Goal: Information Seeking & Learning: Learn about a topic

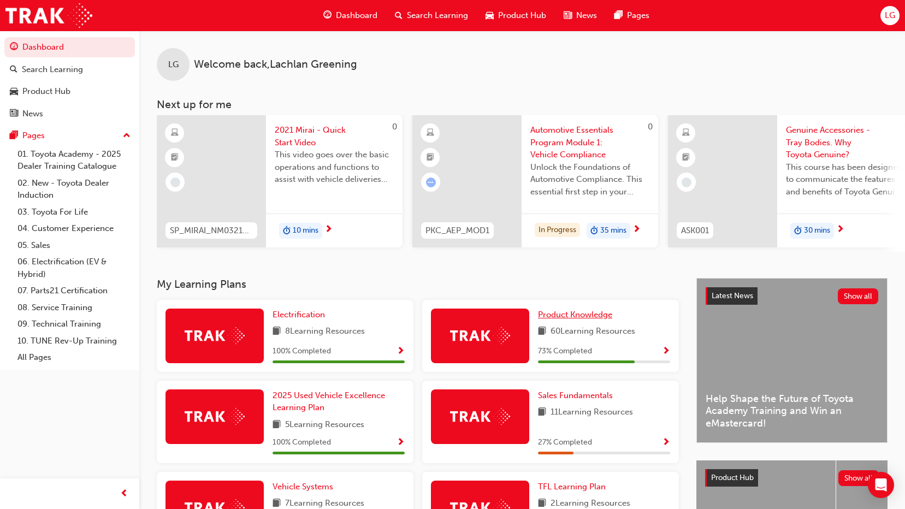
click at [573, 319] on span "Product Knowledge" at bounding box center [575, 315] width 74 height 10
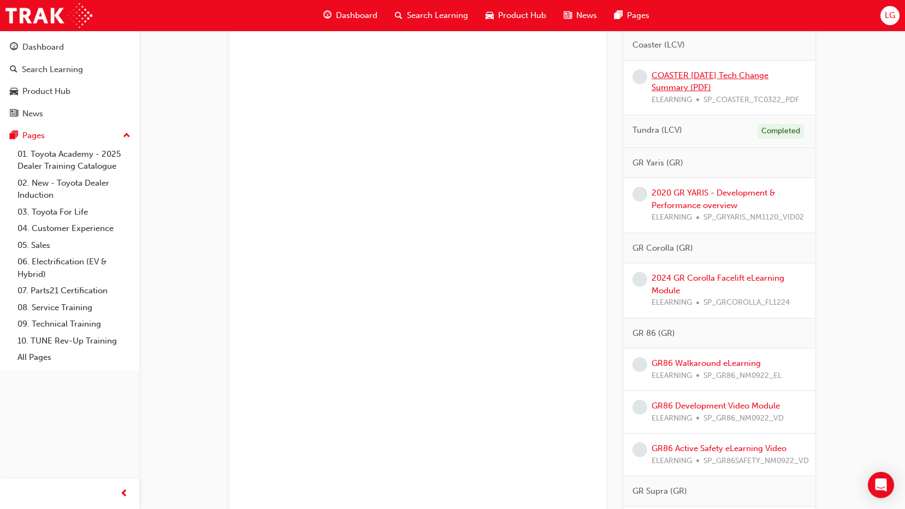
scroll to position [928, 0]
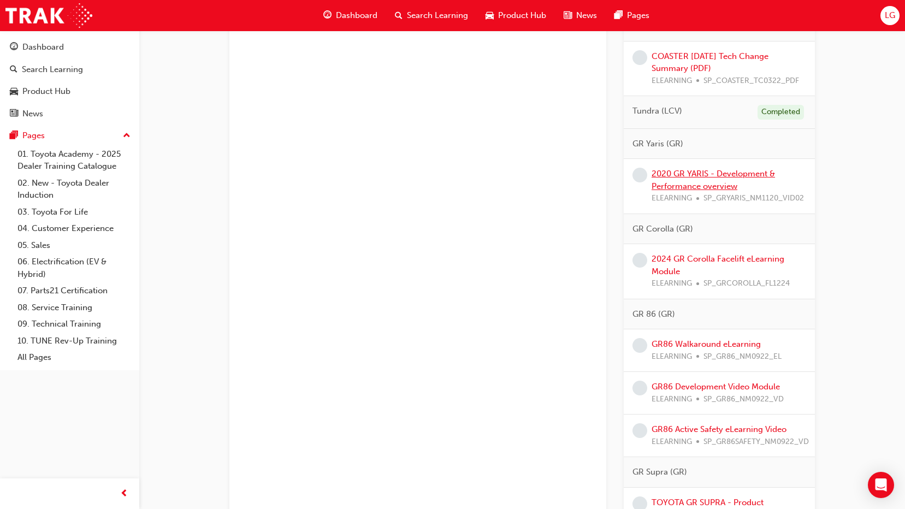
click at [676, 170] on link "2020 GR YARIS - Development & Performance overview" at bounding box center [712, 180] width 123 height 22
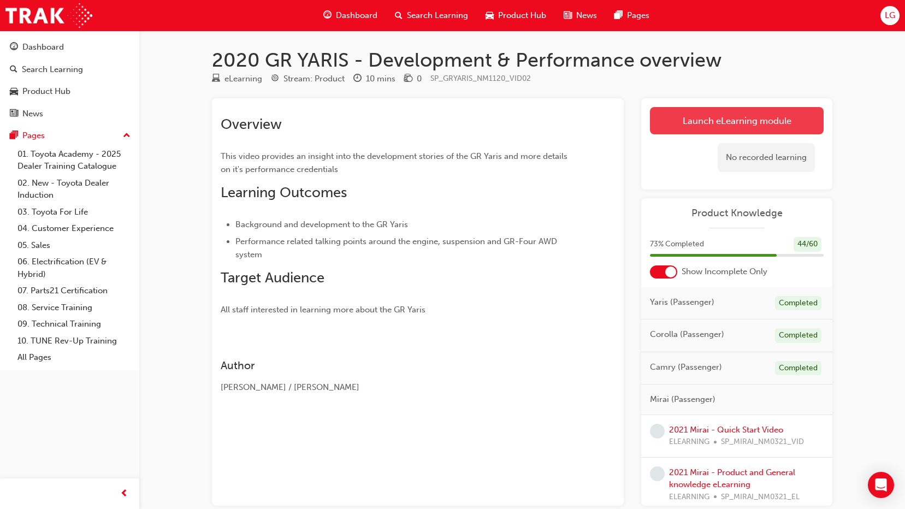
click at [702, 118] on link "Launch eLearning module" at bounding box center [737, 120] width 174 height 27
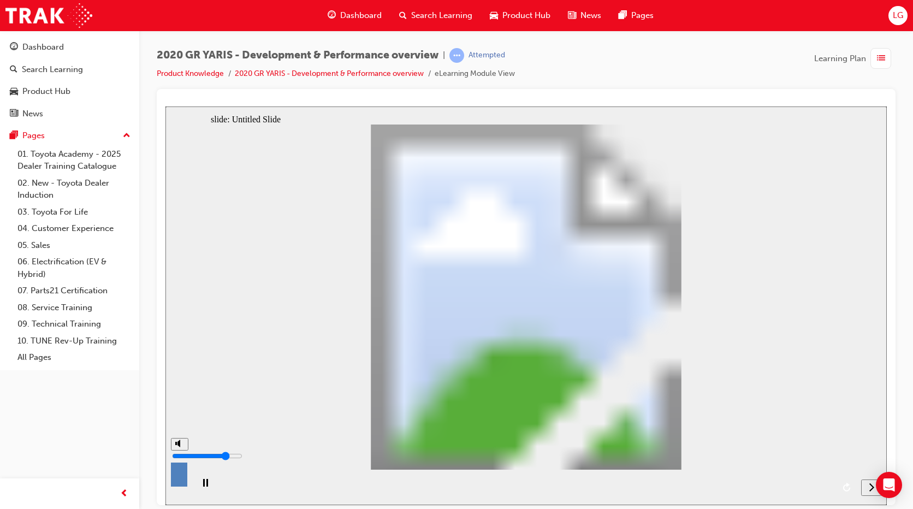
click at [175, 487] on div "misc controls" at bounding box center [179, 478] width 16 height 57
click at [177, 486] on div "misc controls" at bounding box center [179, 478] width 16 height 57
drag, startPoint x: 177, startPoint y: 486, endPoint x: 171, endPoint y: 465, distance: 22.8
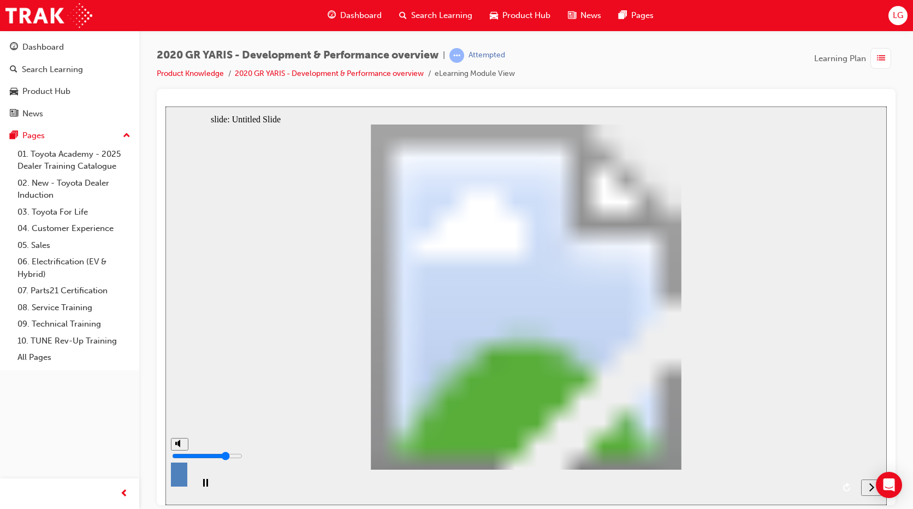
click at [177, 486] on div "misc controls" at bounding box center [179, 478] width 16 height 57
click at [177, 456] on input "volume" at bounding box center [207, 455] width 70 height 9
drag, startPoint x: 179, startPoint y: 460, endPoint x: 181, endPoint y: 452, distance: 8.5
type input "5"
click at [181, 452] on input "volume" at bounding box center [207, 455] width 70 height 9
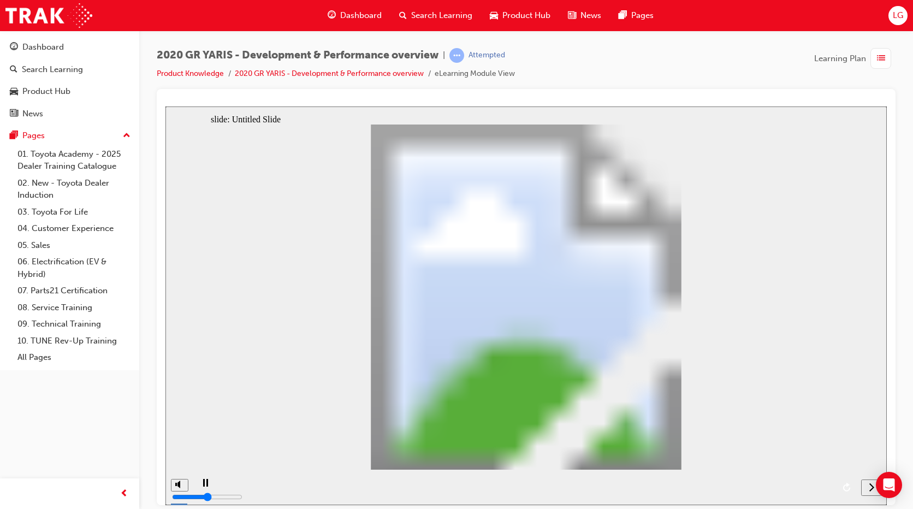
click at [869, 486] on icon "next" at bounding box center [871, 487] width 5 height 10
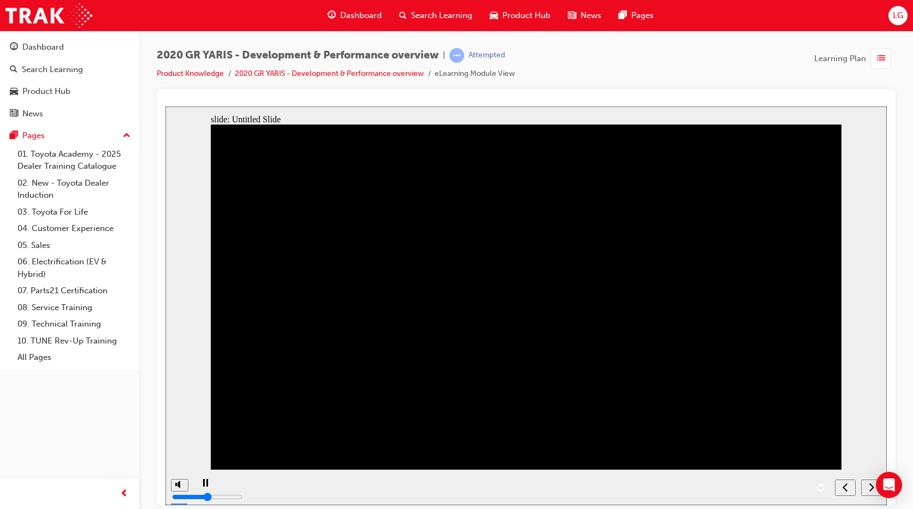
click at [868, 489] on div "next" at bounding box center [871, 487] width 12 height 11
drag, startPoint x: 708, startPoint y: 340, endPoint x: 654, endPoint y: 449, distance: 121.8
click at [617, 486] on div "playback controls" at bounding box center [511, 486] width 637 height 35
click at [619, 486] on div "playback controls" at bounding box center [511, 486] width 637 height 35
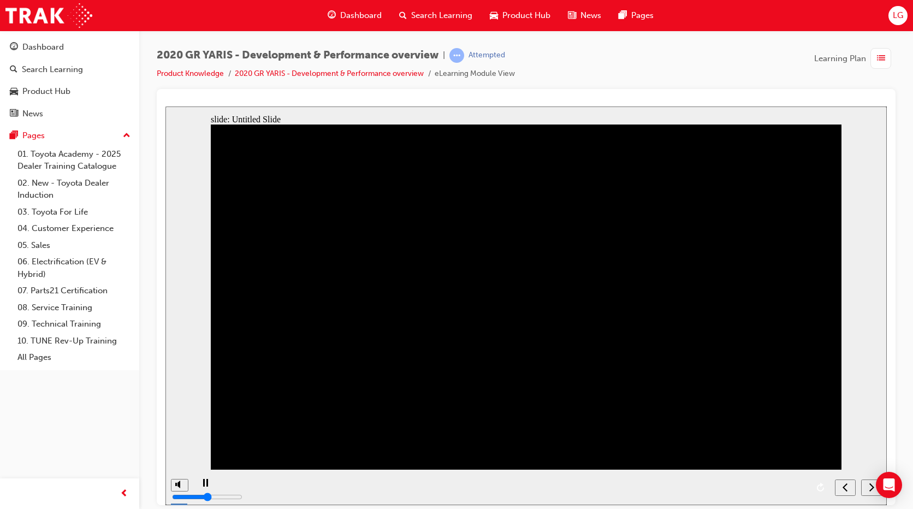
click at [619, 486] on div "playback controls" at bounding box center [511, 486] width 637 height 35
drag, startPoint x: 643, startPoint y: 480, endPoint x: 632, endPoint y: 489, distance: 14.3
click at [632, 489] on div "playback controls" at bounding box center [511, 486] width 637 height 35
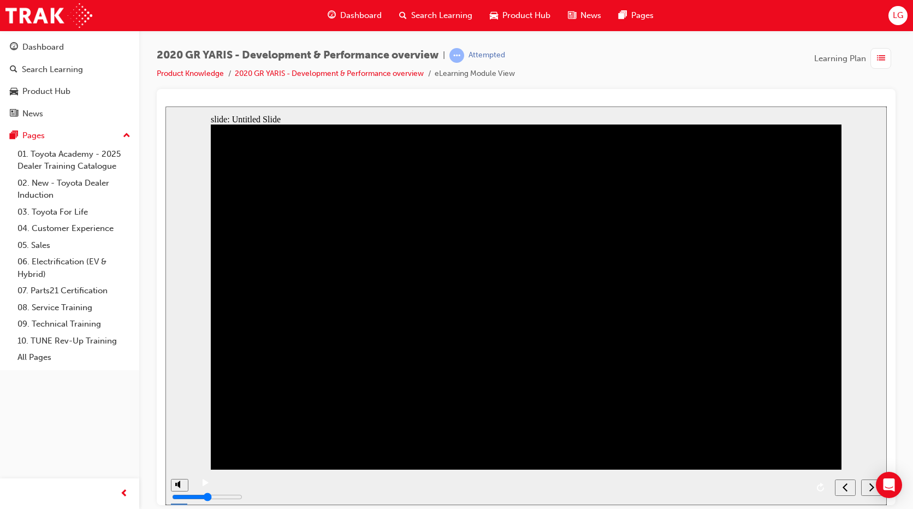
click at [871, 489] on icon "next" at bounding box center [871, 487] width 5 height 10
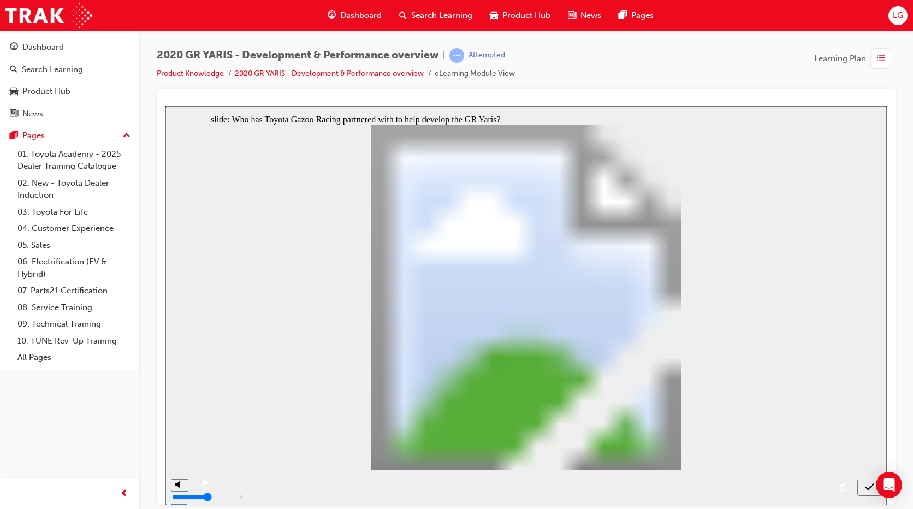
radio input "true"
click at [869, 491] on icon "submit" at bounding box center [869, 487] width 9 height 10
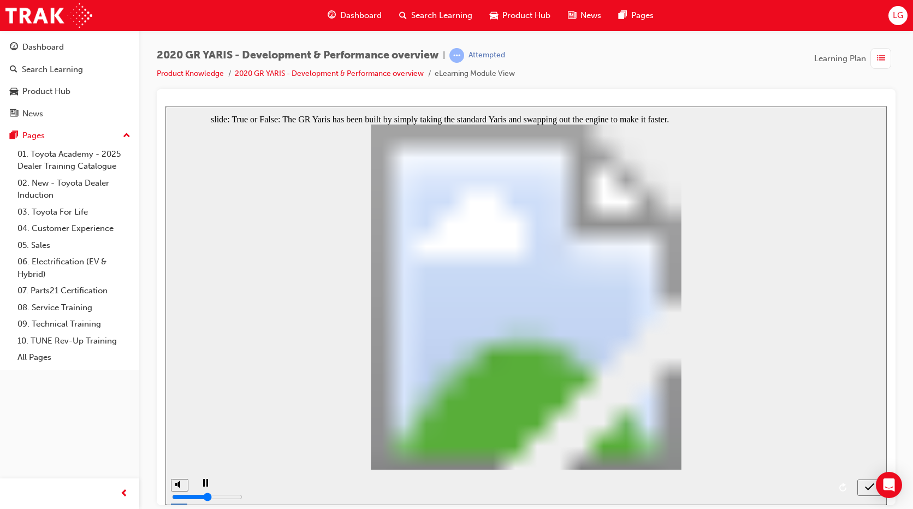
radio input "true"
click at [864, 488] on div "submit" at bounding box center [870, 487] width 16 height 11
radio input "true"
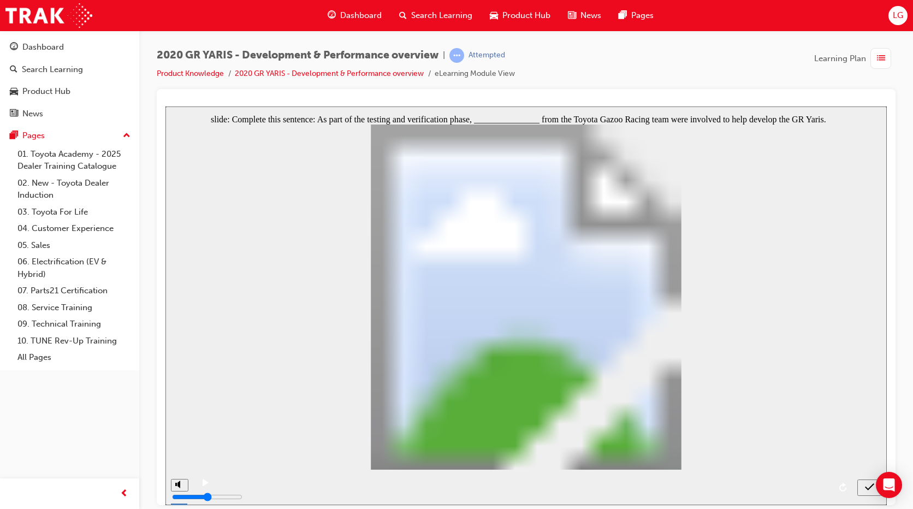
click at [863, 485] on div "submit" at bounding box center [870, 487] width 16 height 11
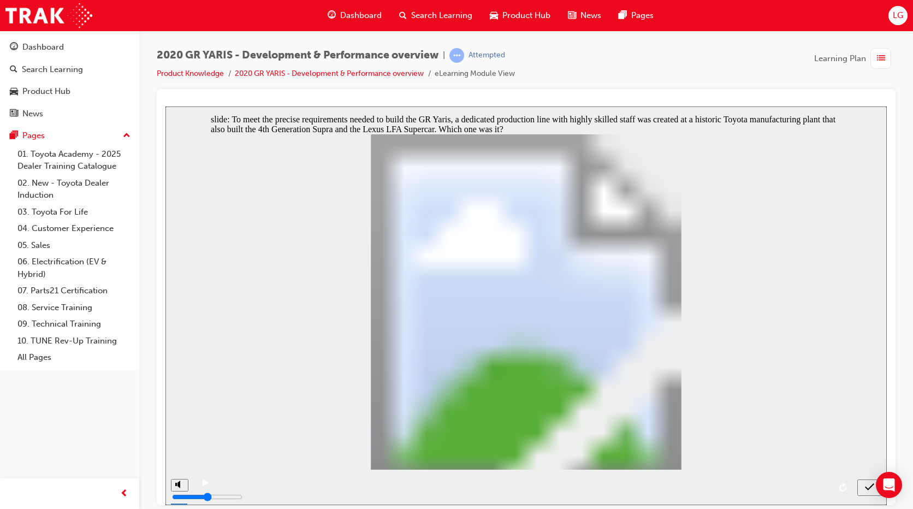
radio input "true"
click at [871, 485] on icon "submit" at bounding box center [869, 487] width 9 height 10
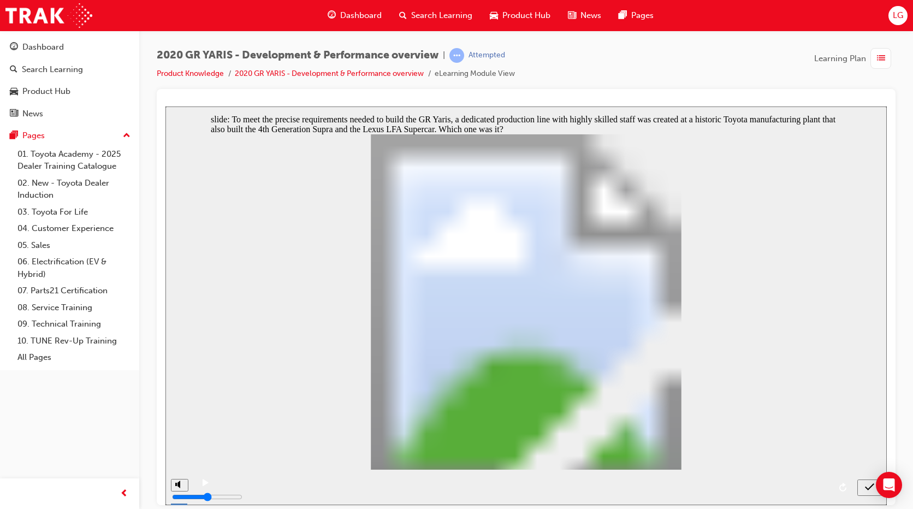
radio input "true"
click at [865, 484] on icon "submit" at bounding box center [869, 487] width 9 height 10
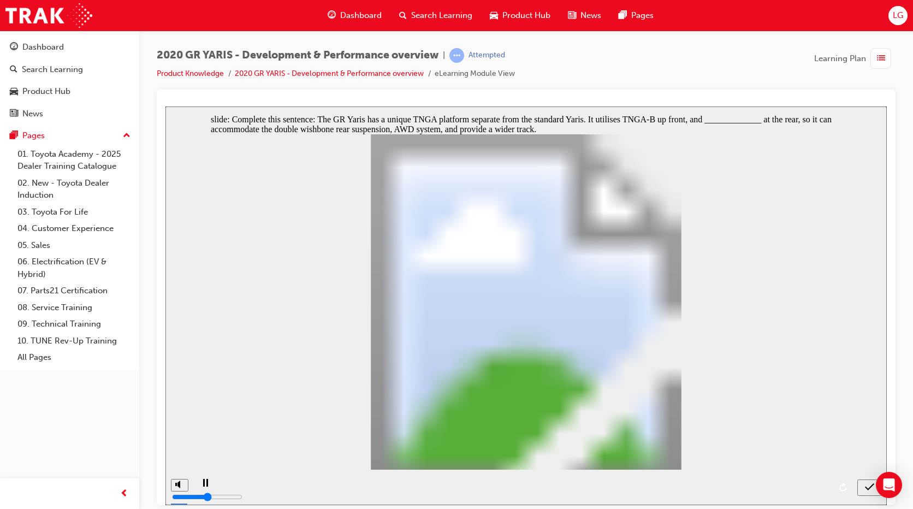
radio input "true"
click at [864, 480] on button "submit" at bounding box center [869, 487] width 25 height 16
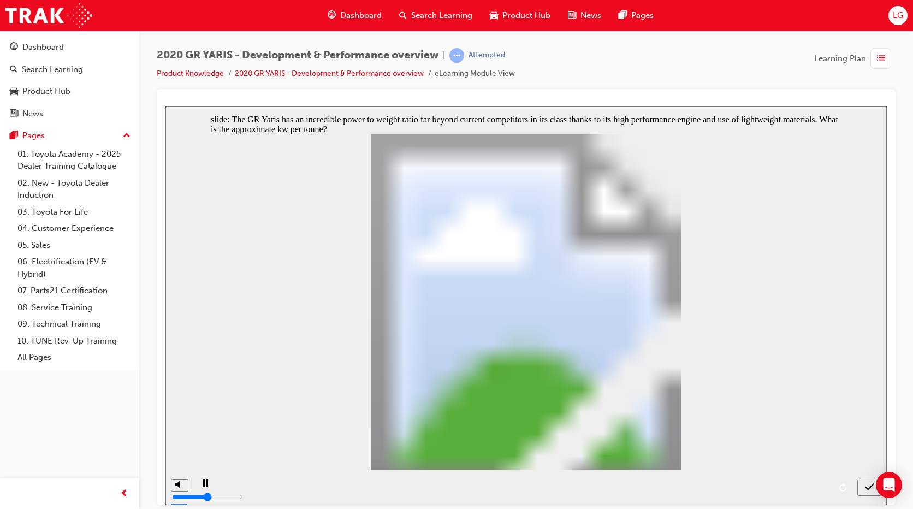
radio input "false"
radio input "true"
click at [866, 489] on icon "submit" at bounding box center [869, 487] width 9 height 10
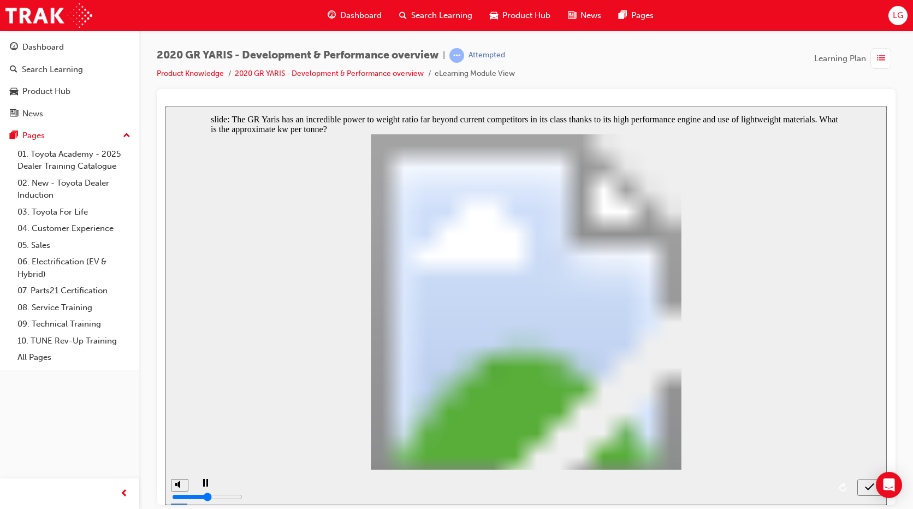
radio input "false"
radio input "true"
click at [871, 493] on button "submit" at bounding box center [869, 487] width 25 height 16
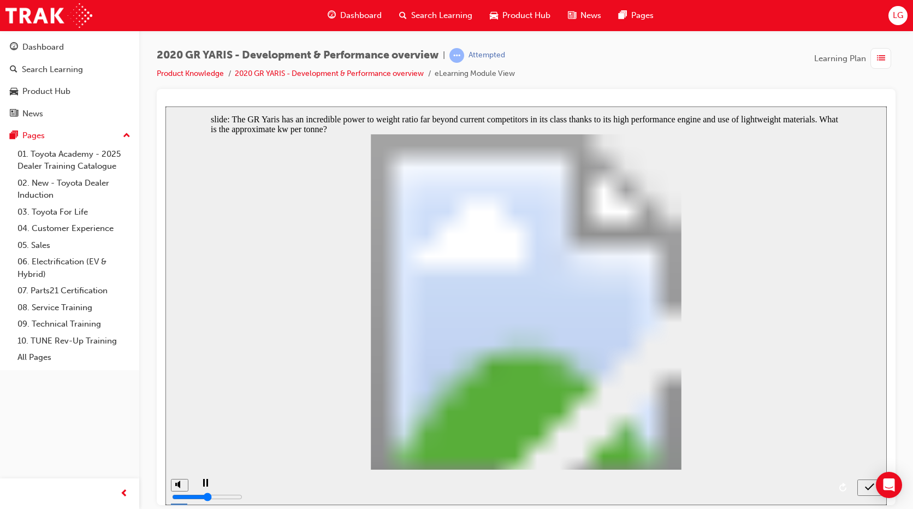
checkbox input "true"
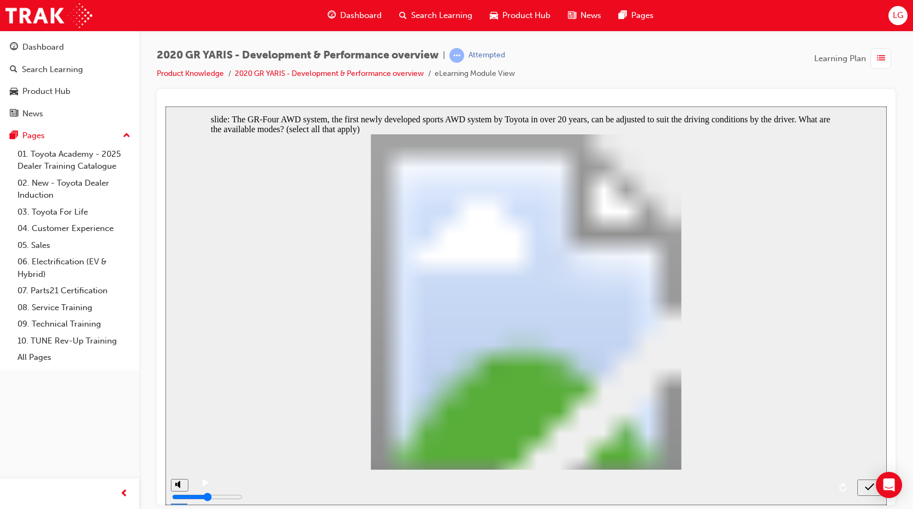
checkbox input "true"
click at [862, 488] on div "submit" at bounding box center [870, 487] width 16 height 11
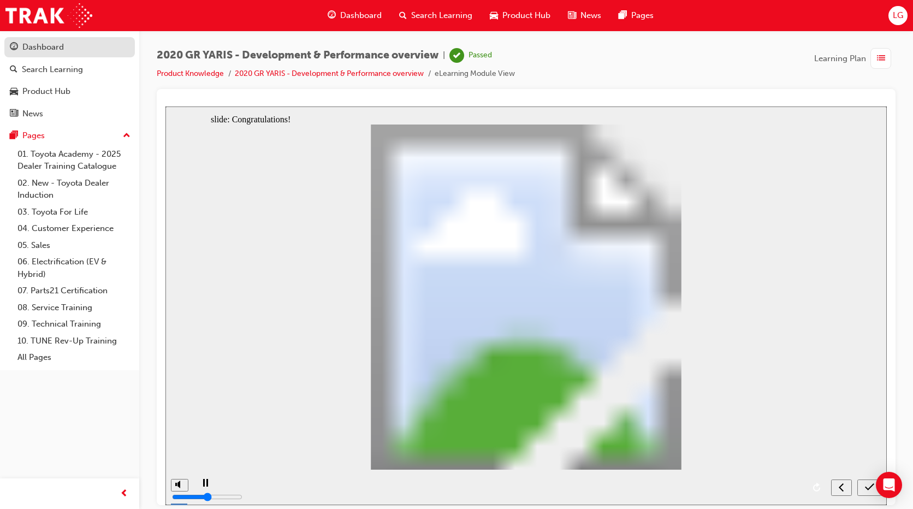
click at [63, 49] on div "Dashboard" at bounding box center [42, 47] width 41 height 13
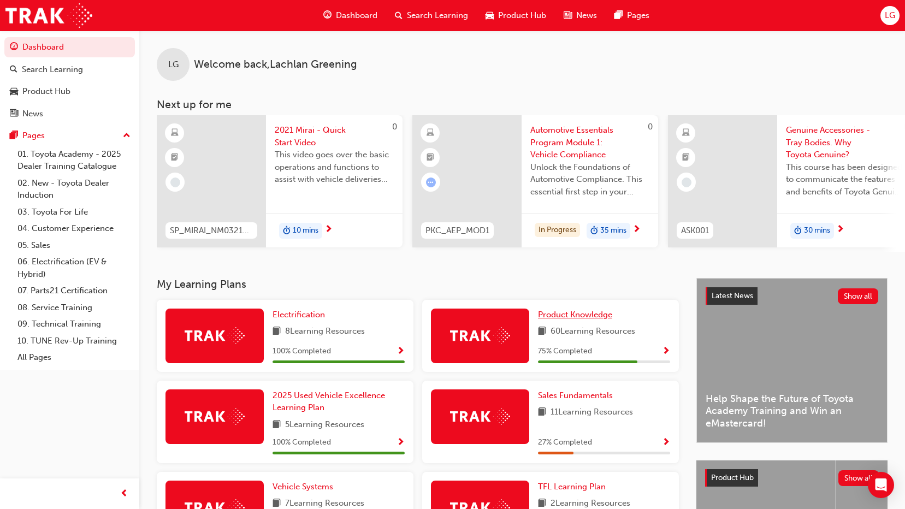
click at [580, 315] on span "Product Knowledge" at bounding box center [575, 315] width 74 height 10
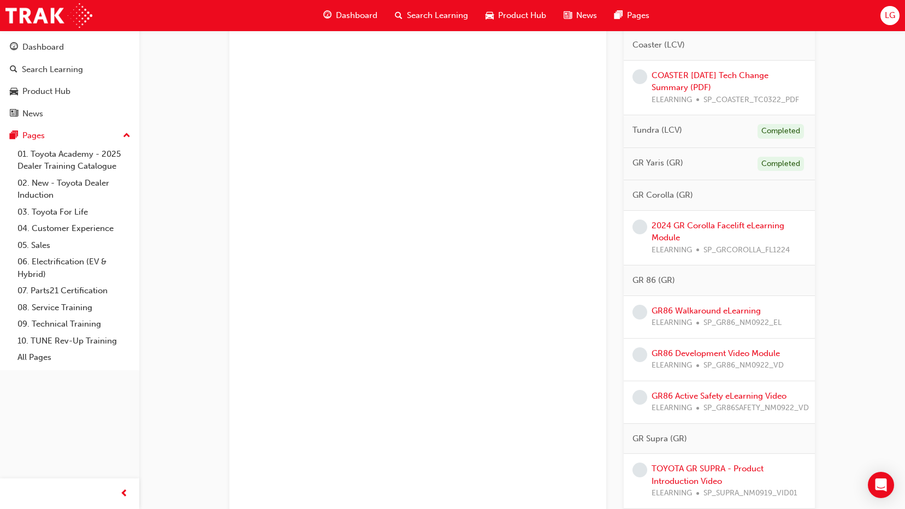
scroll to position [928, 0]
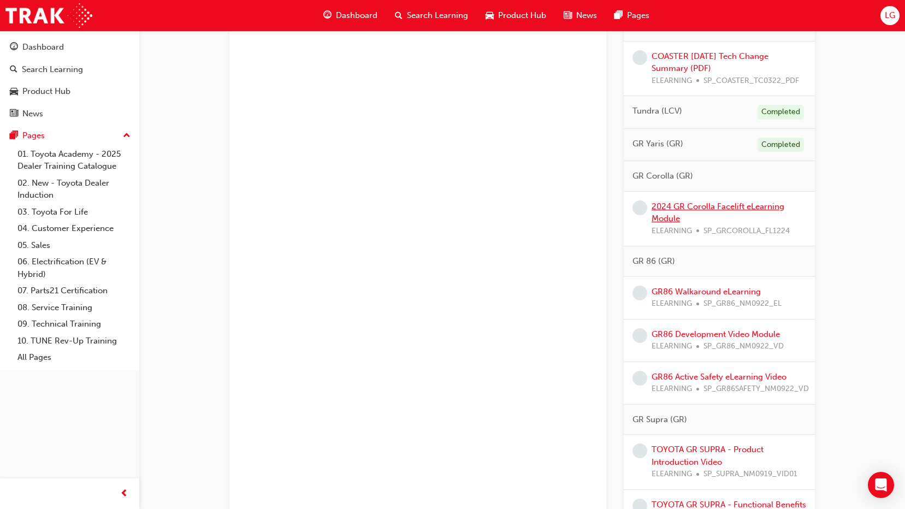
click at [673, 210] on link "2024 GR Corolla Facelift eLearning Module" at bounding box center [717, 212] width 133 height 22
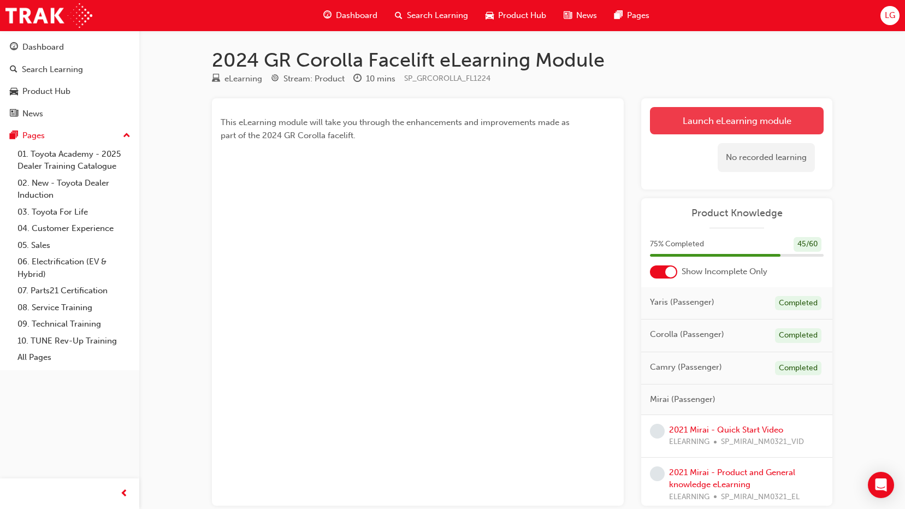
click at [670, 133] on link "Launch eLearning module" at bounding box center [737, 120] width 174 height 27
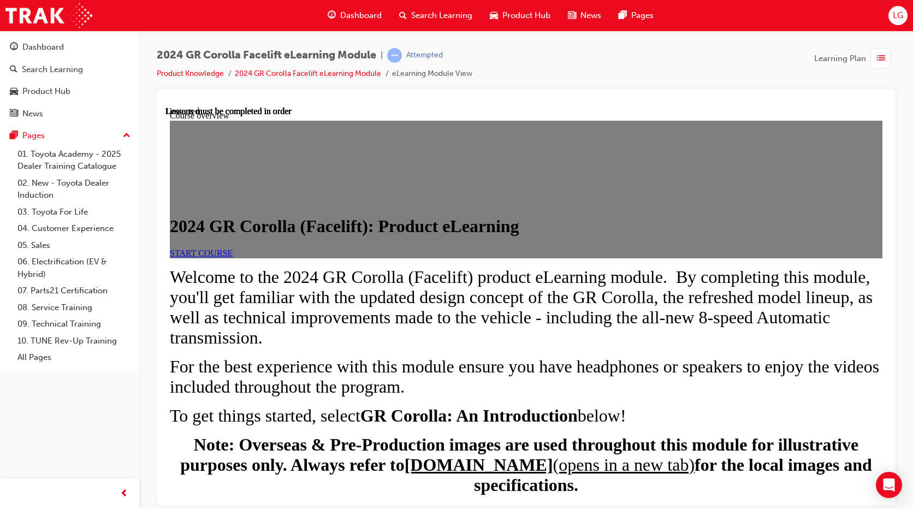
scroll to position [535, 0]
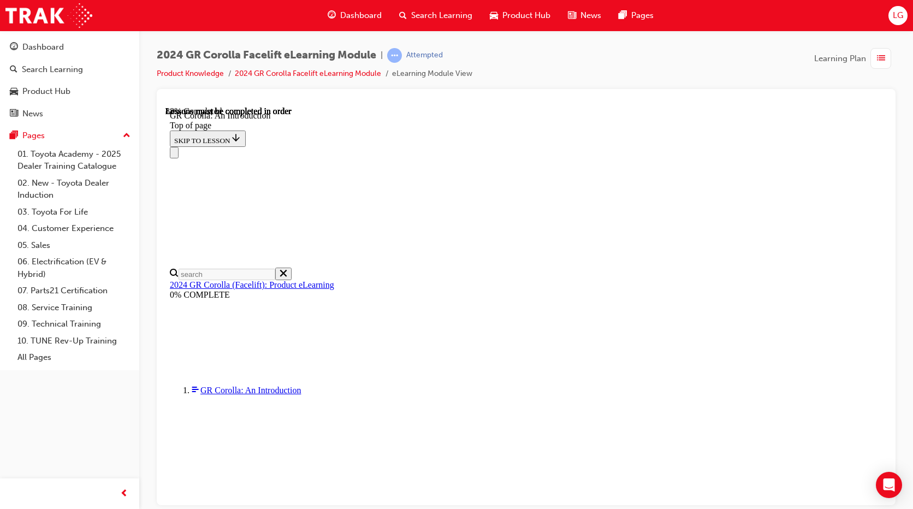
scroll to position [1529, 0]
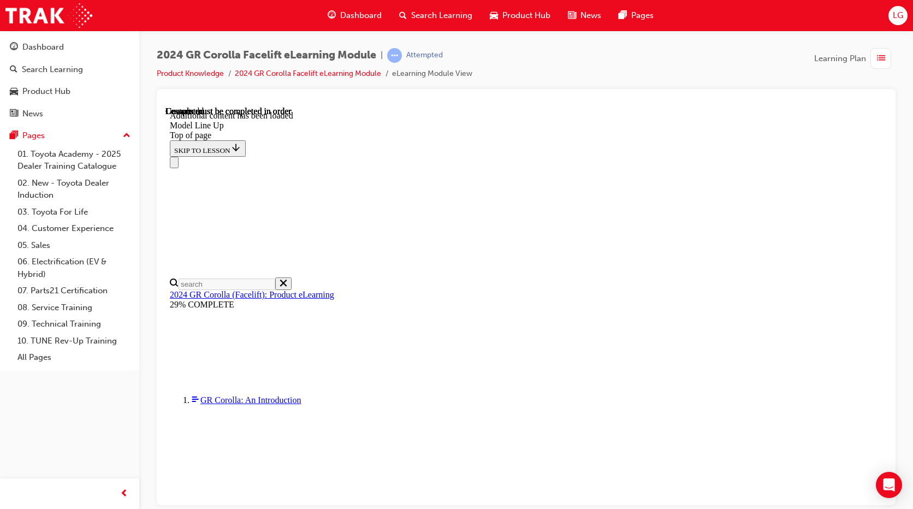
scroll to position [1323, 0]
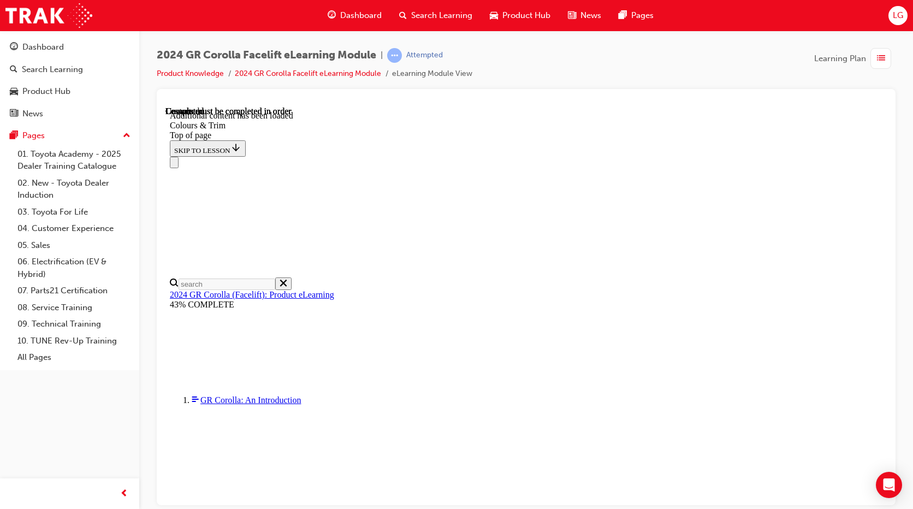
scroll to position [311, 0]
